Goal: Information Seeking & Learning: Learn about a topic

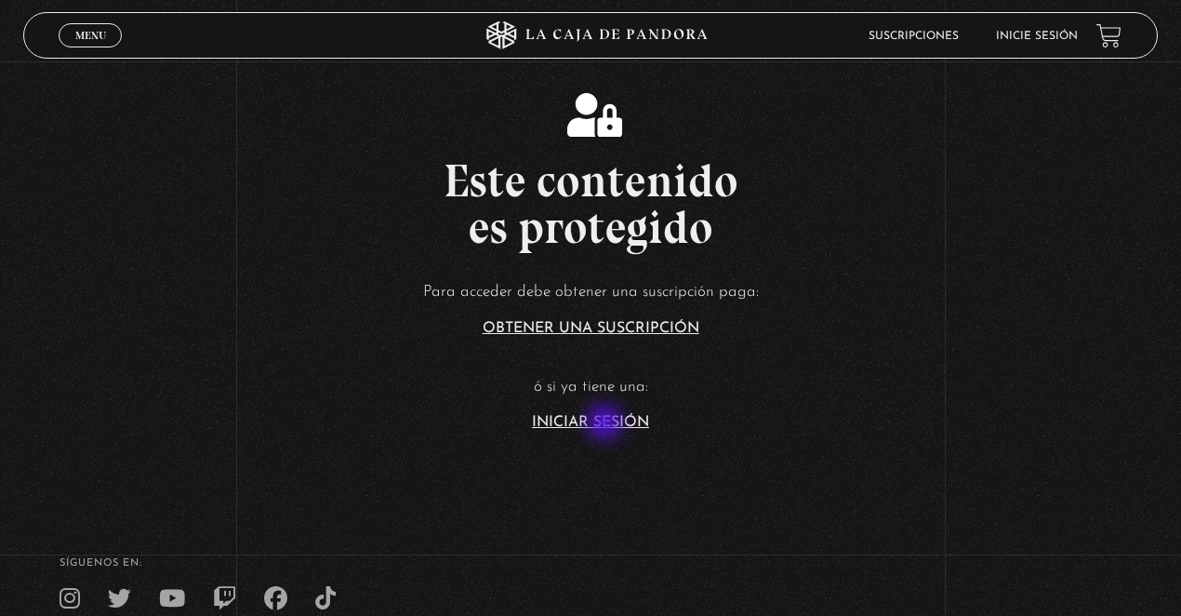
click at [606, 424] on link "Iniciar Sesión" at bounding box center [590, 422] width 117 height 15
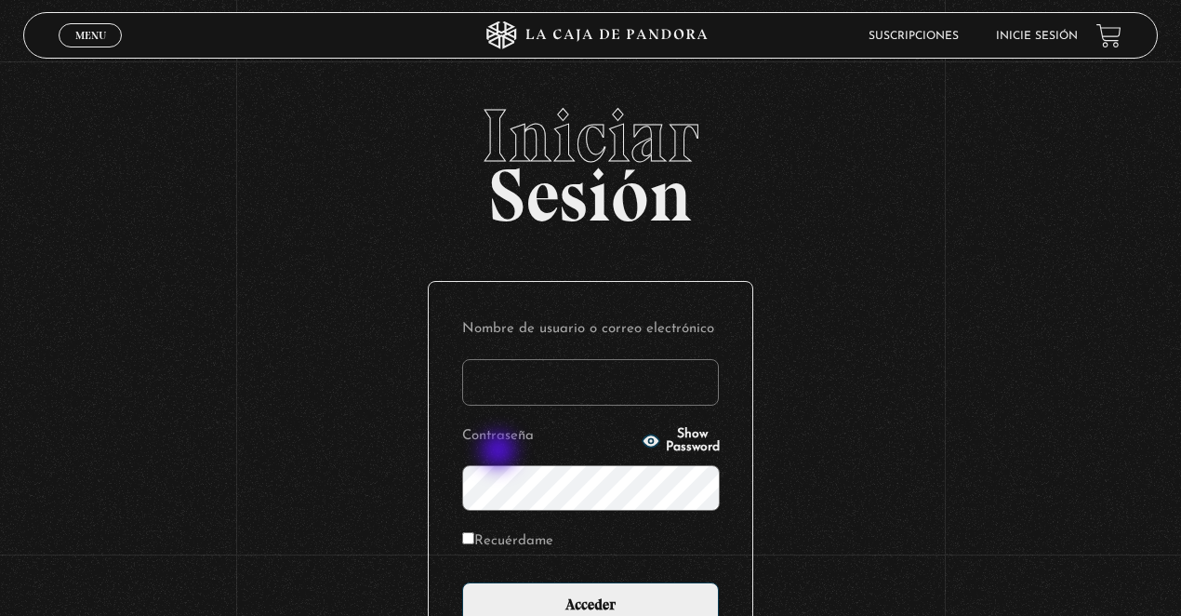
type input "lisbethfelixpaulino"
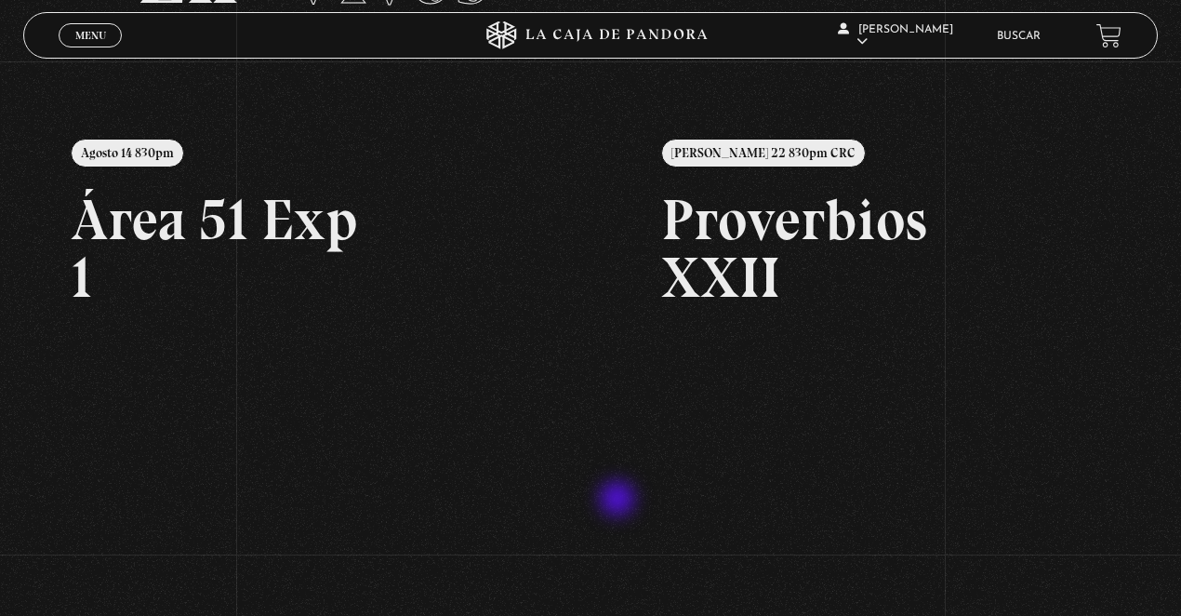
scroll to position [186, 0]
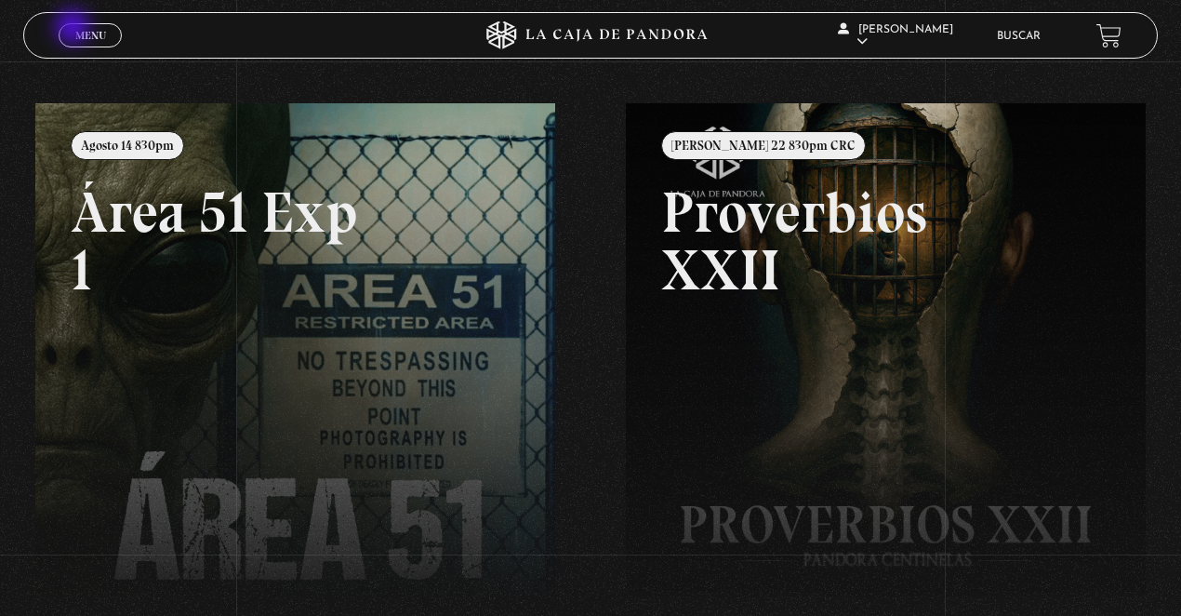
click at [80, 35] on span "Menu" at bounding box center [90, 35] width 31 height 11
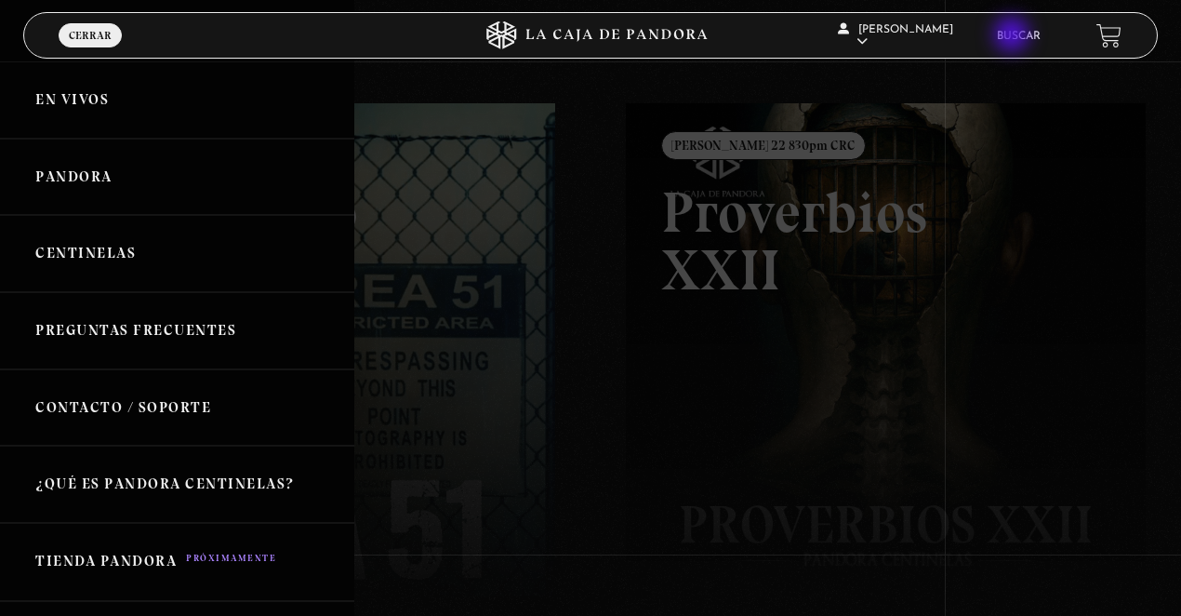
click at [1014, 36] on link "Buscar" at bounding box center [1019, 36] width 44 height 11
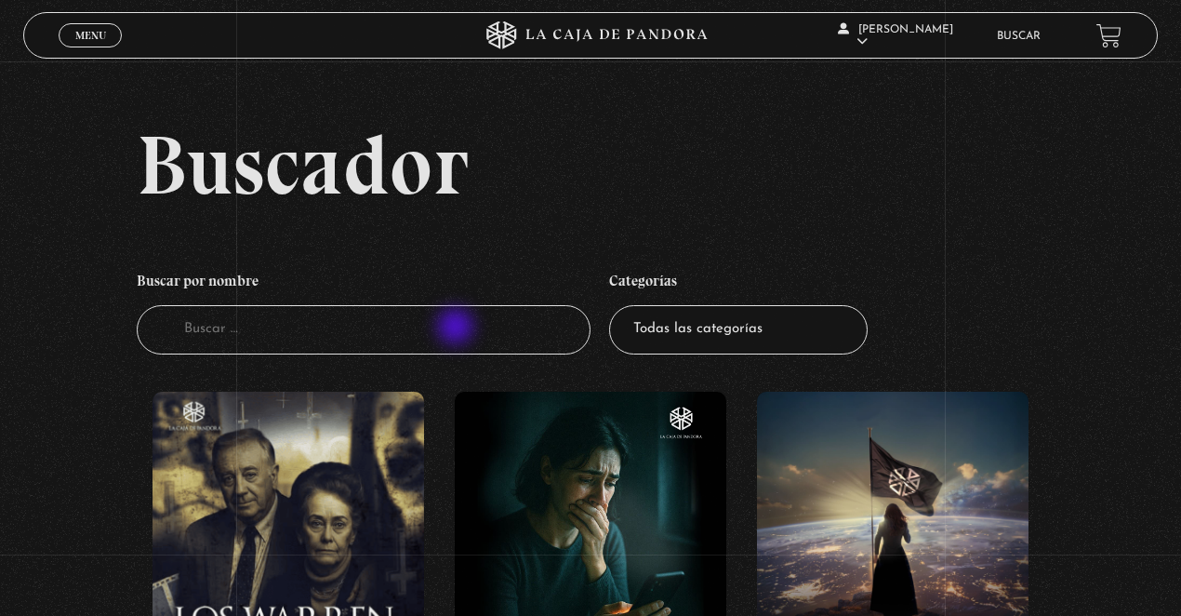
click at [448, 324] on input "Buscador" at bounding box center [364, 329] width 454 height 49
type input "XV"
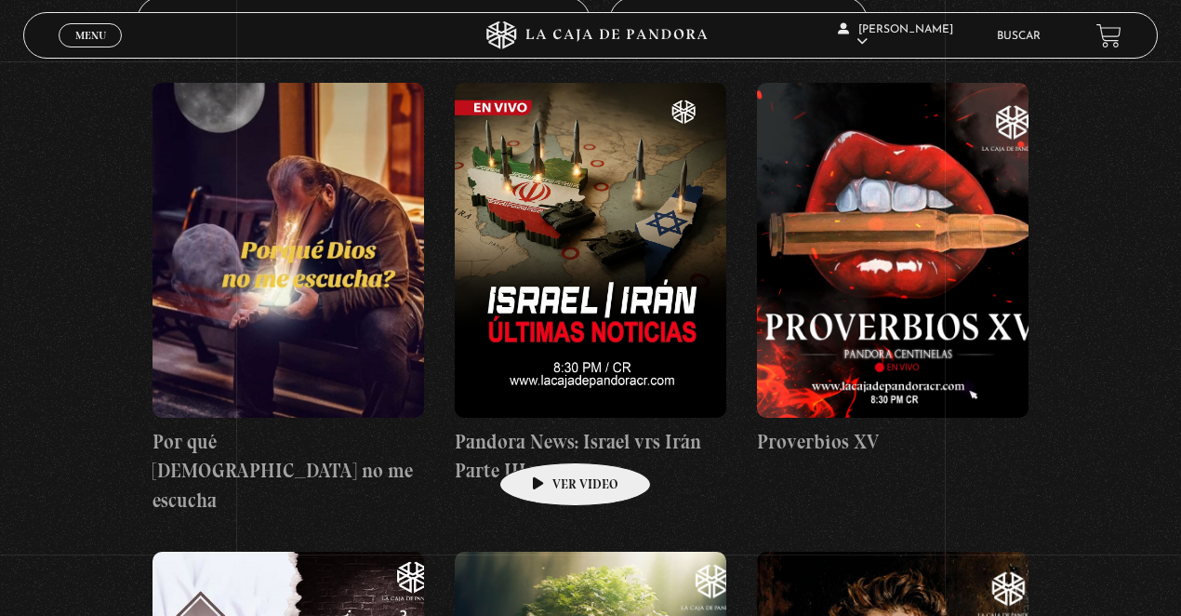
scroll to position [310, 0]
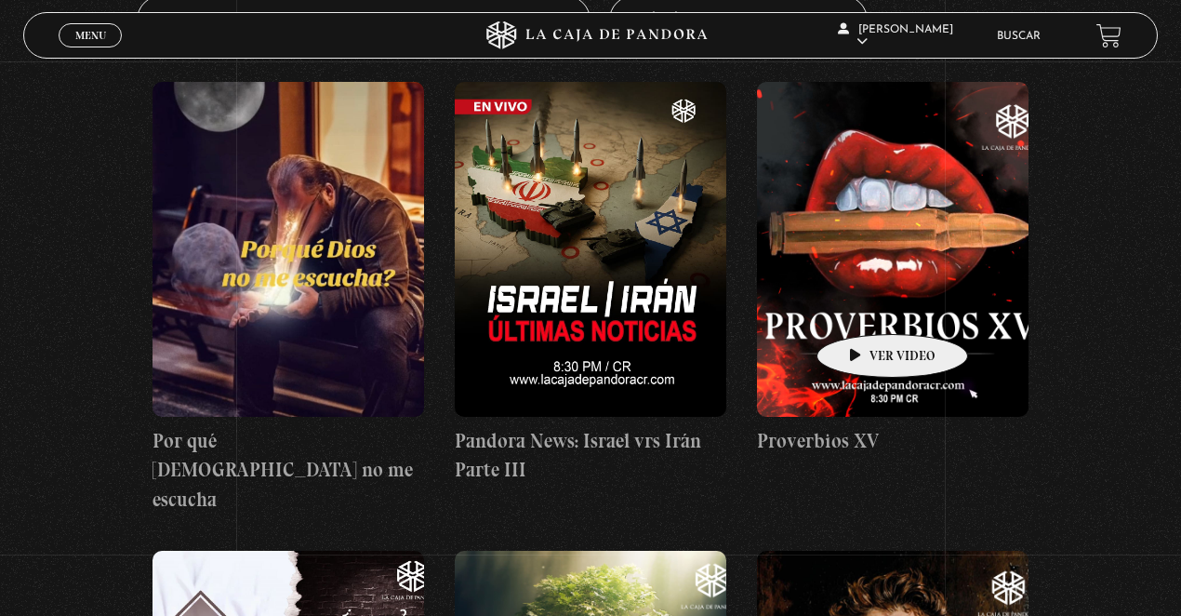
click at [878, 273] on figure at bounding box center [893, 249] width 272 height 335
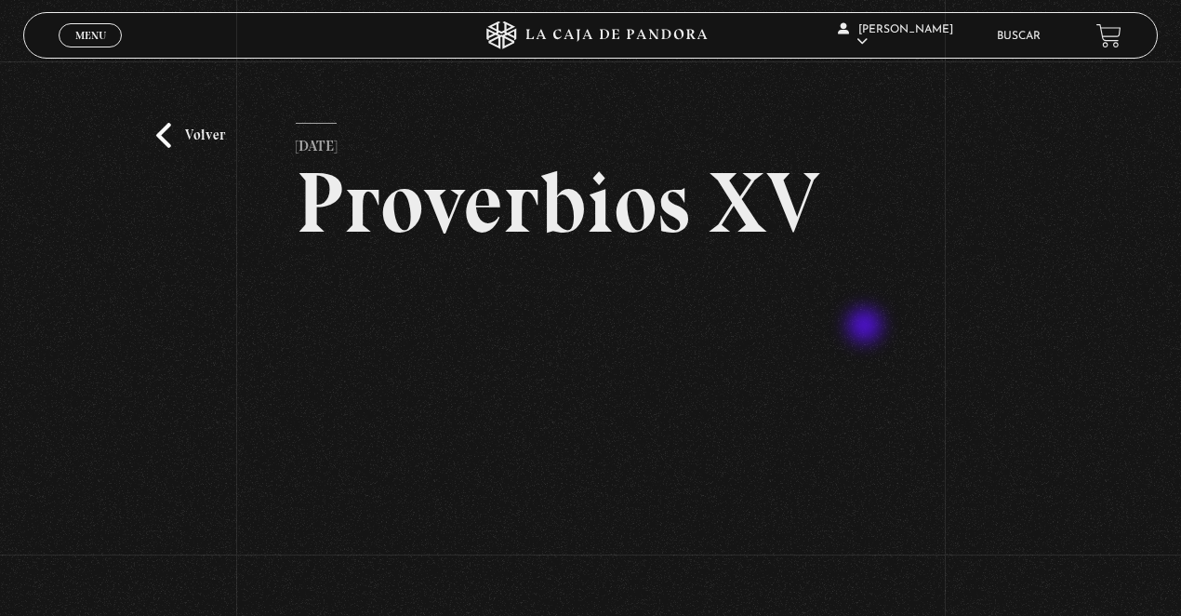
scroll to position [186, 0]
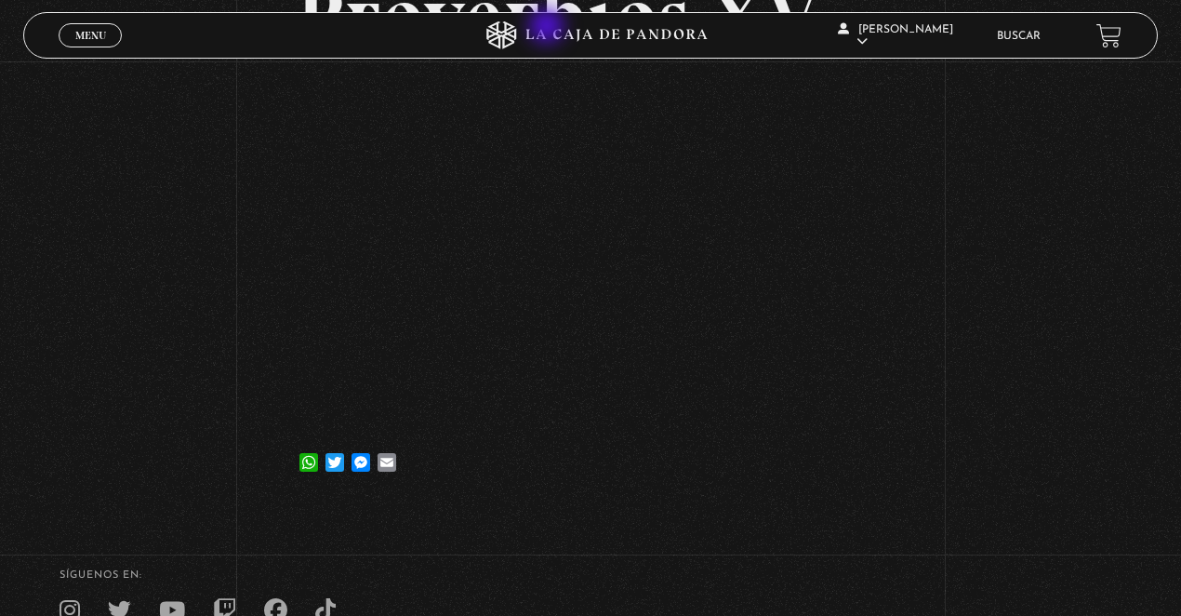
click at [550, 30] on icon at bounding box center [590, 35] width 354 height 28
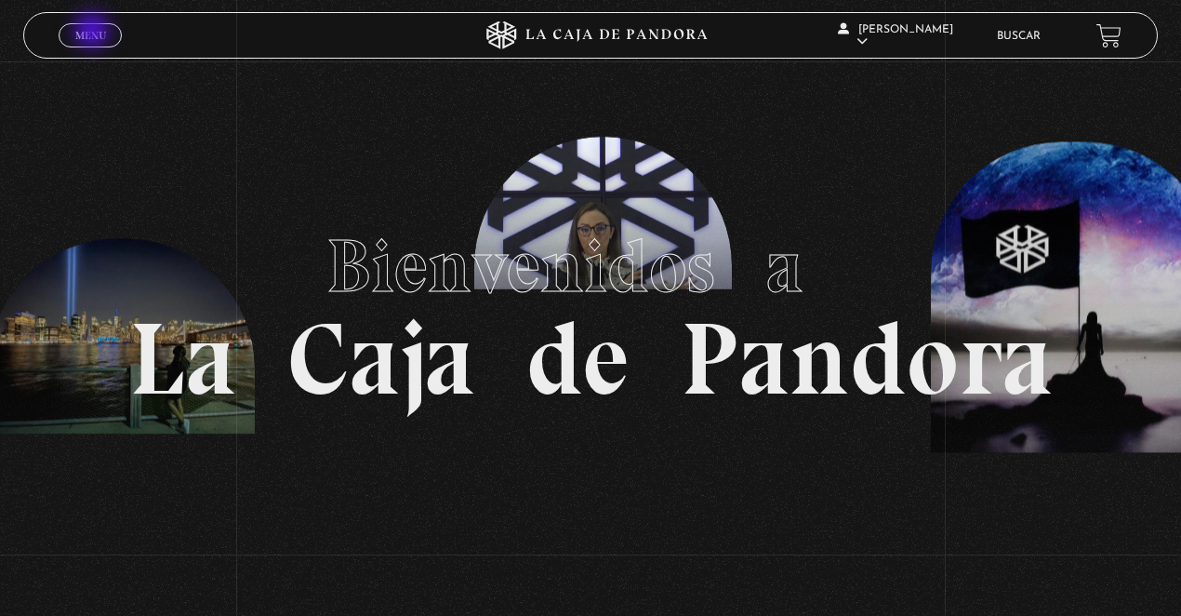
click at [94, 37] on span "Menu" at bounding box center [90, 35] width 31 height 11
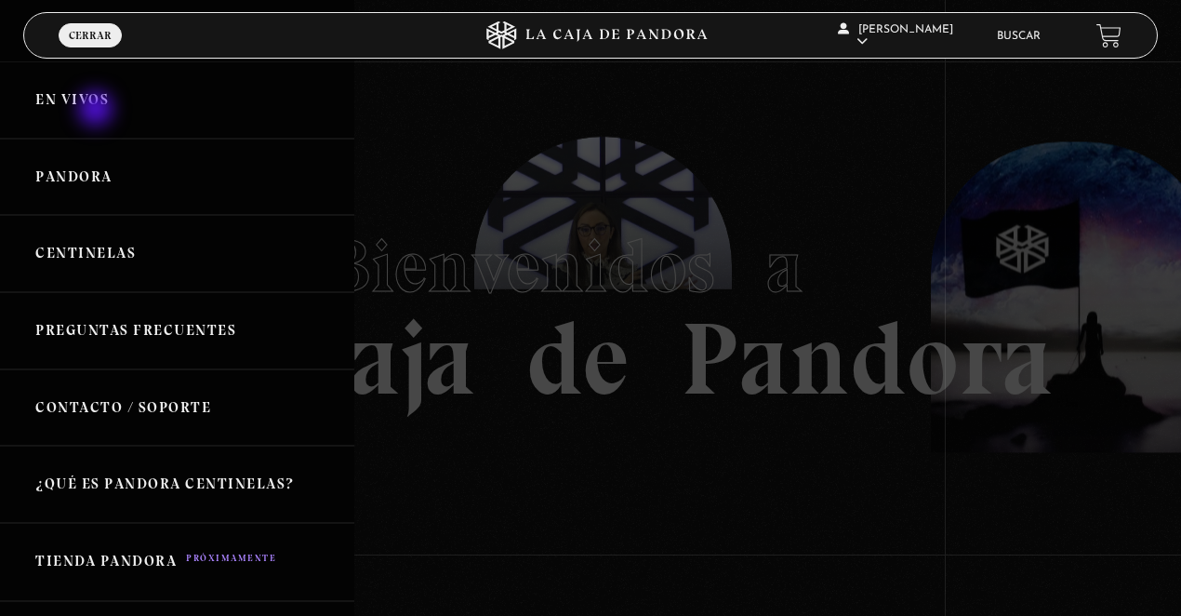
click at [97, 96] on link "En vivos" at bounding box center [177, 99] width 354 height 77
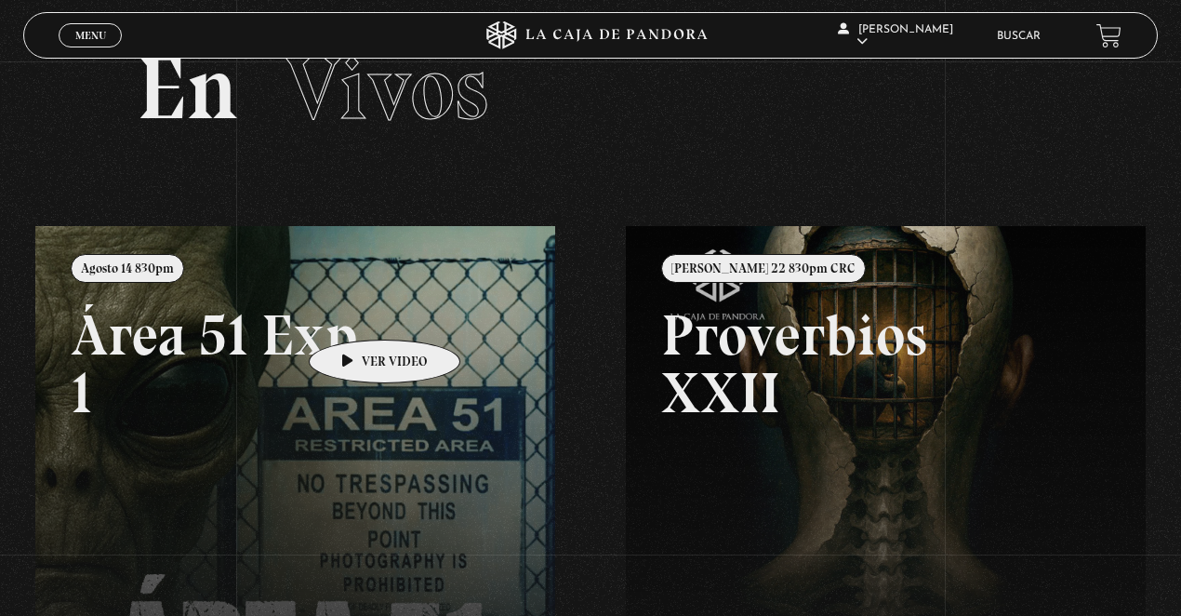
scroll to position [61, 0]
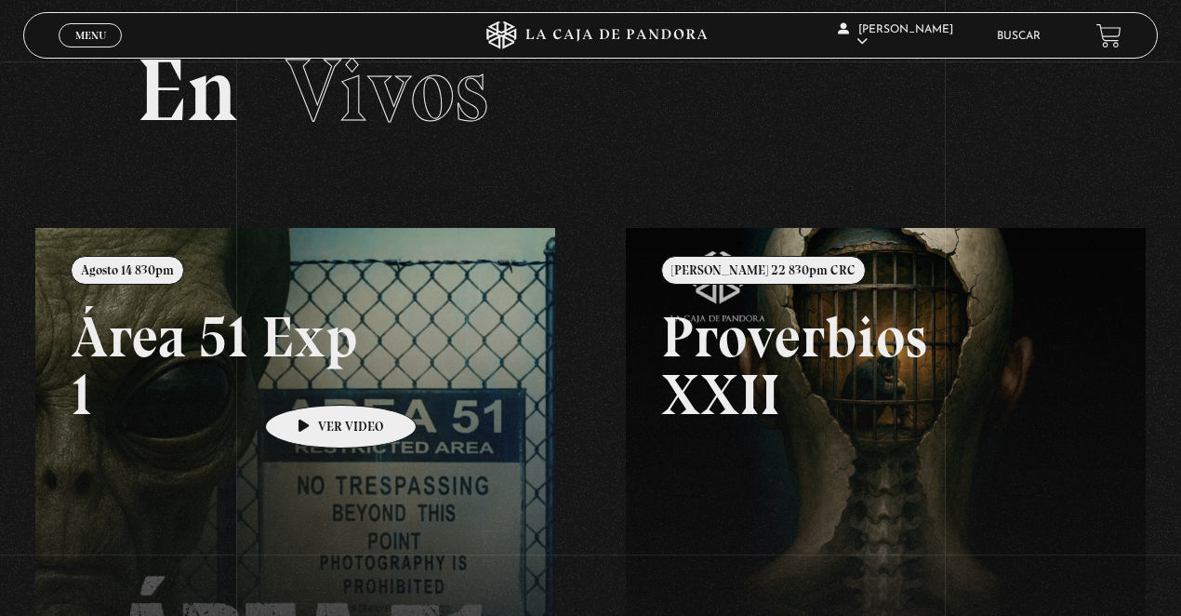
click at [311, 377] on link at bounding box center [625, 536] width 1181 height 616
